Goal: Browse casually

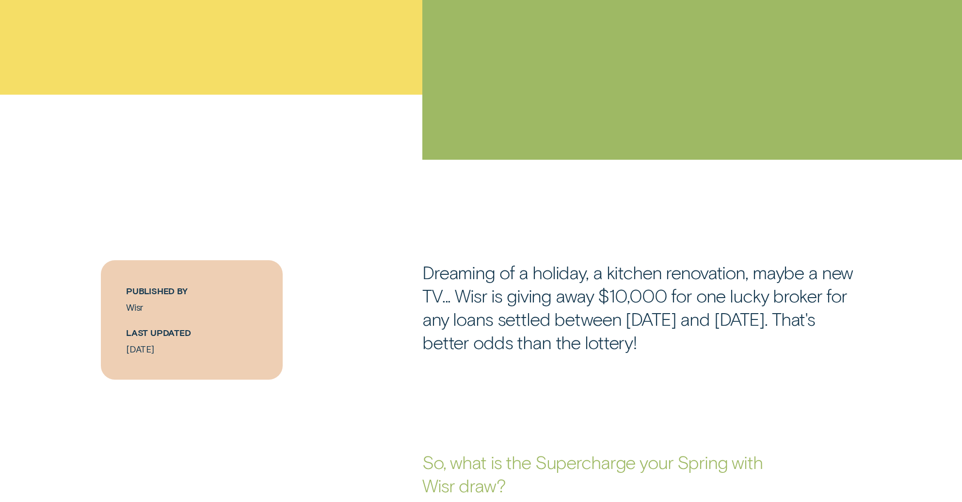
scroll to position [525, 0]
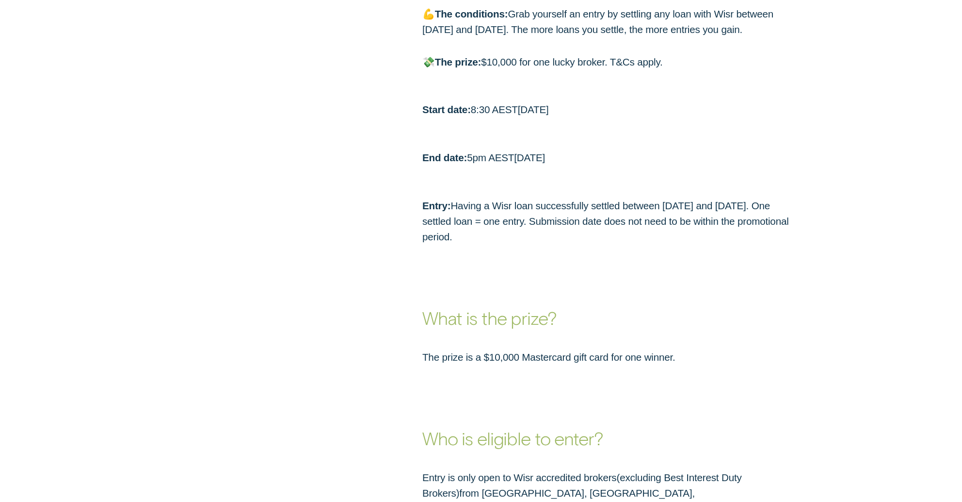
scroll to position [1096, 0]
